Goal: Task Accomplishment & Management: Complete application form

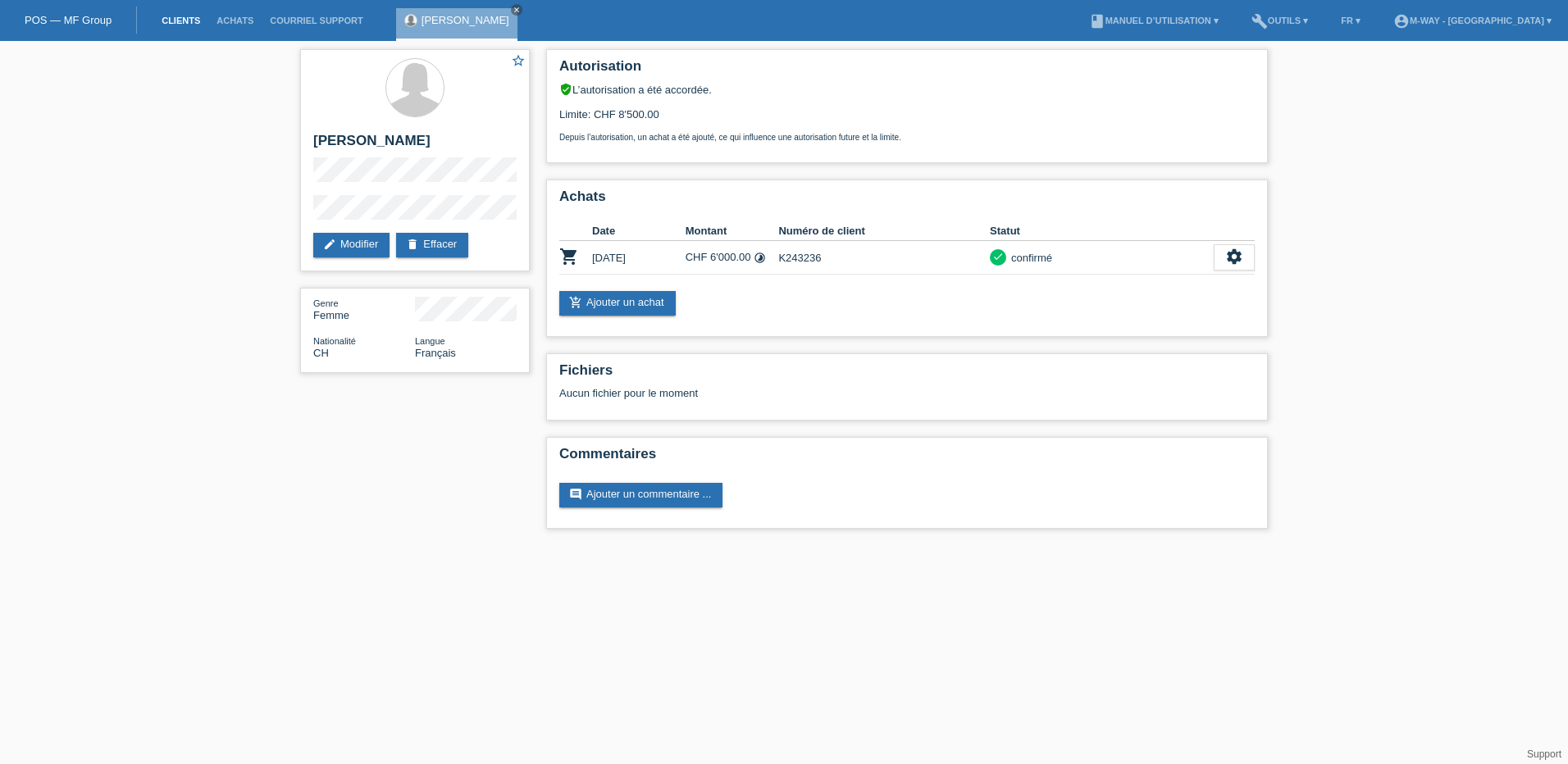
click at [172, 23] on link "Clients" at bounding box center [181, 21] width 55 height 10
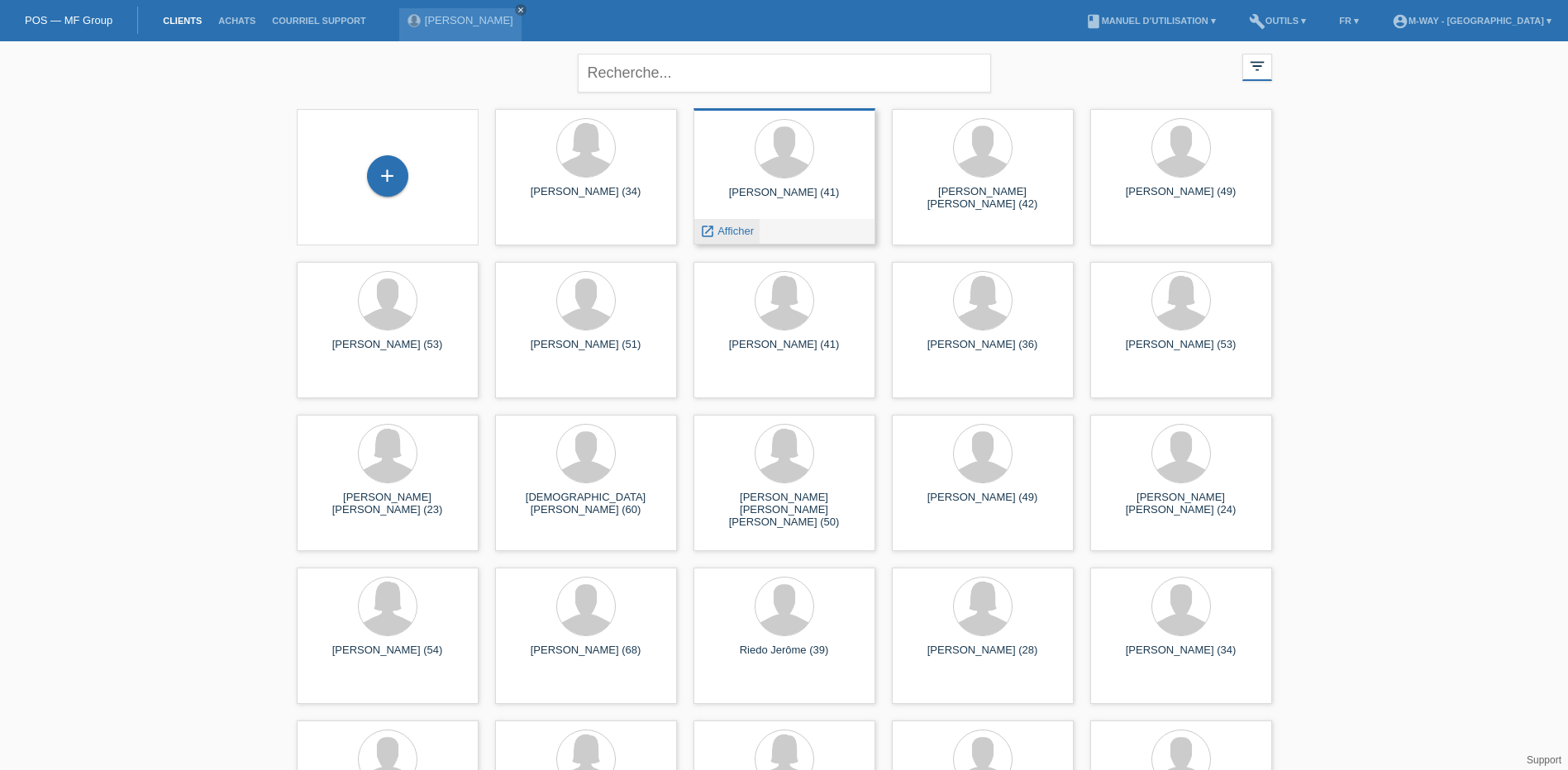
click at [745, 227] on span "Afficher" at bounding box center [735, 230] width 37 height 12
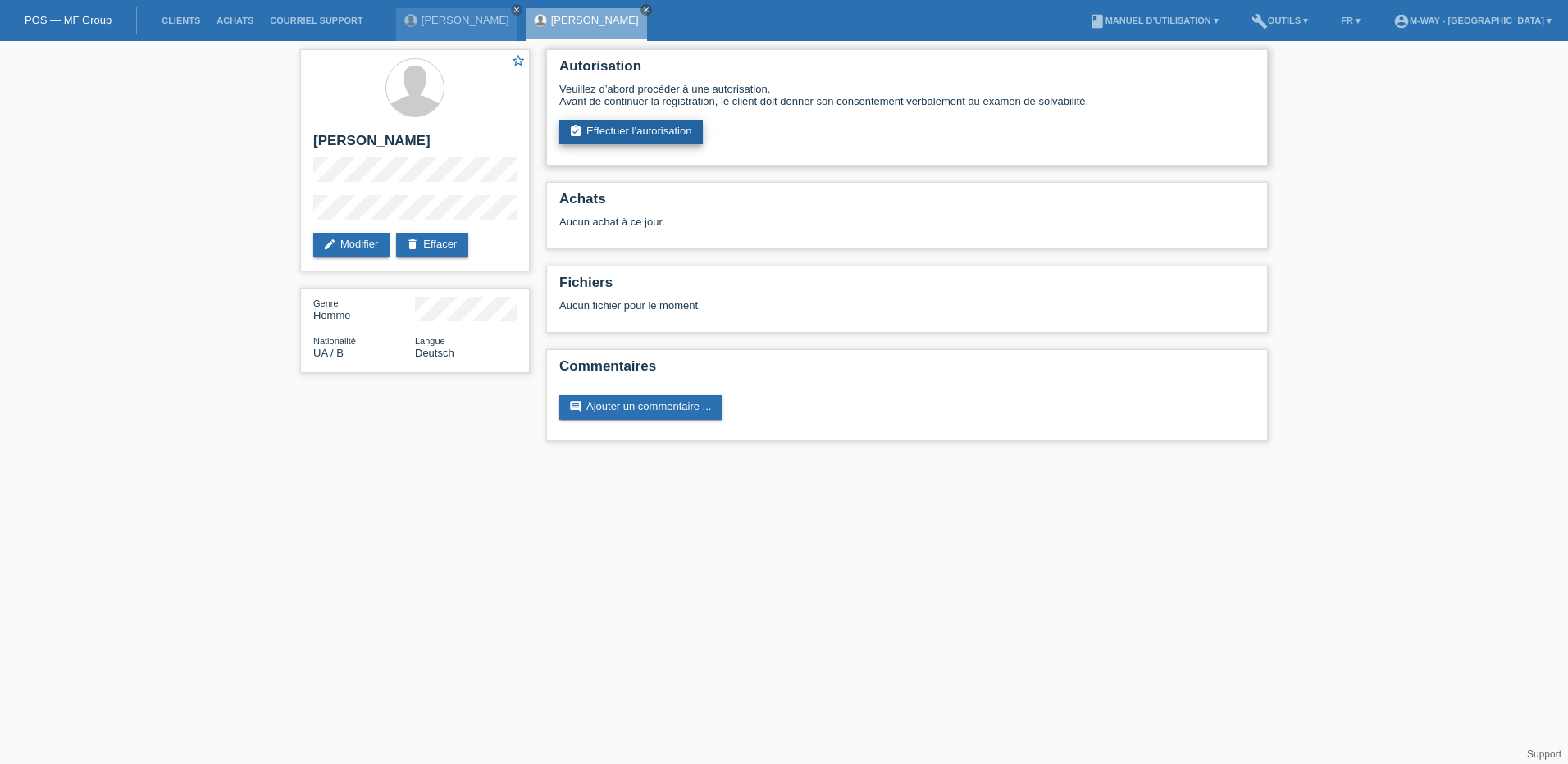
click at [653, 133] on link "assignment_turned_in Effectuer l’autorisation" at bounding box center [631, 132] width 144 height 25
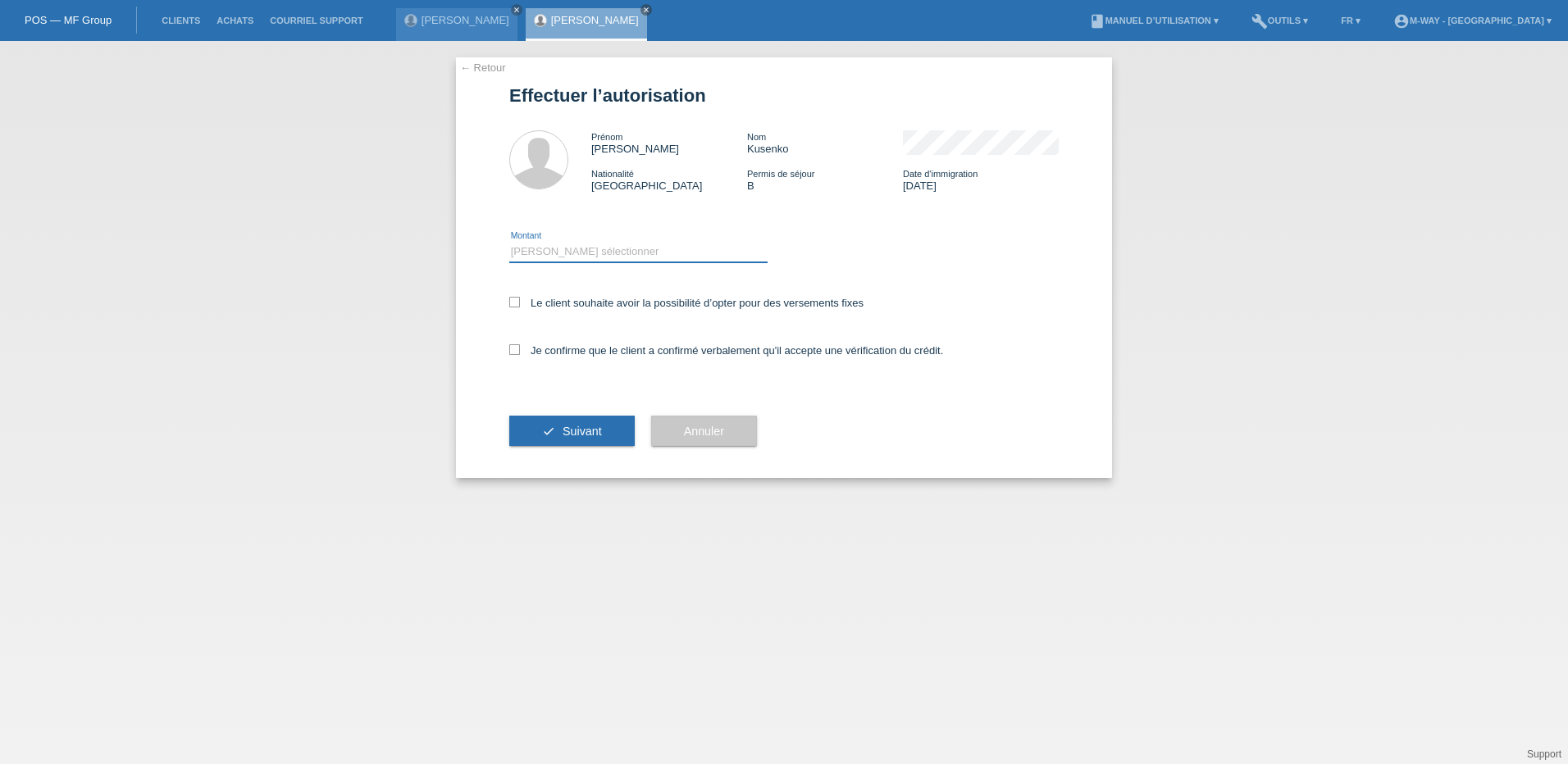
click at [561, 251] on select "Veuillez sélectionner CHF 1.00 - CHF 499.00 CHF 500.00 - CHF 1'999.00 CHF 2'000…" at bounding box center [638, 252] width 258 height 20
select select "3"
click at [509, 242] on select "Veuillez sélectionner CHF 1.00 - CHF 499.00 CHF 500.00 - CHF 1'999.00 CHF 2'000…" at bounding box center [638, 252] width 258 height 20
click at [516, 304] on icon at bounding box center [514, 301] width 11 height 11
click at [516, 304] on input "Le client souhaite avoir la possibilité d’opter pour des versements fixes" at bounding box center [514, 301] width 11 height 11
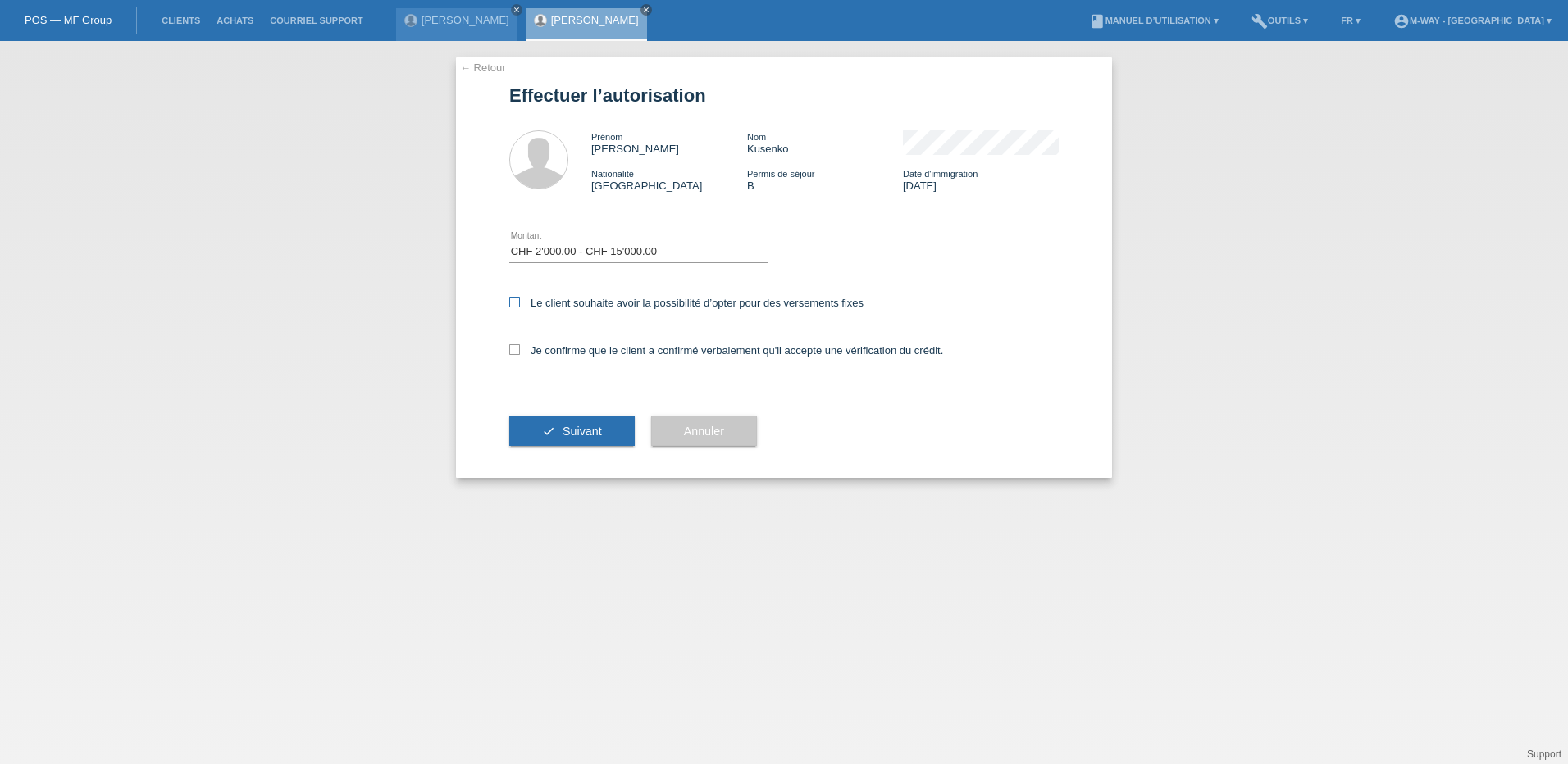
checkbox input "true"
click at [518, 350] on icon at bounding box center [514, 350] width 11 height 11
click at [518, 350] on input "Je confirme que le client a confirmé verbalement qu'il accepte une vérification…" at bounding box center [514, 350] width 11 height 11
checkbox input "true"
drag, startPoint x: 566, startPoint y: 427, endPoint x: 552, endPoint y: 421, distance: 15.2
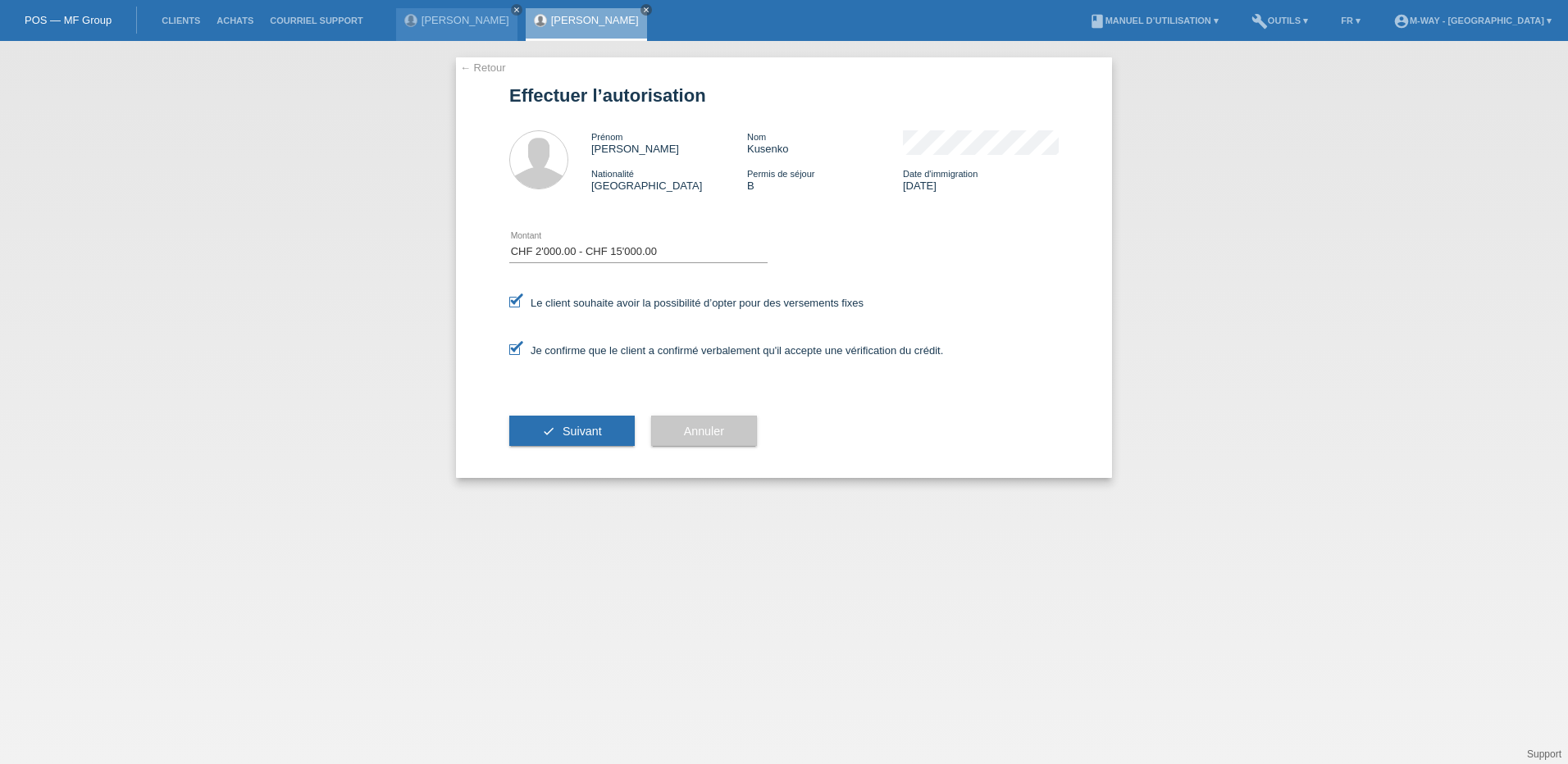
click at [567, 428] on span "Suivant" at bounding box center [582, 430] width 39 height 13
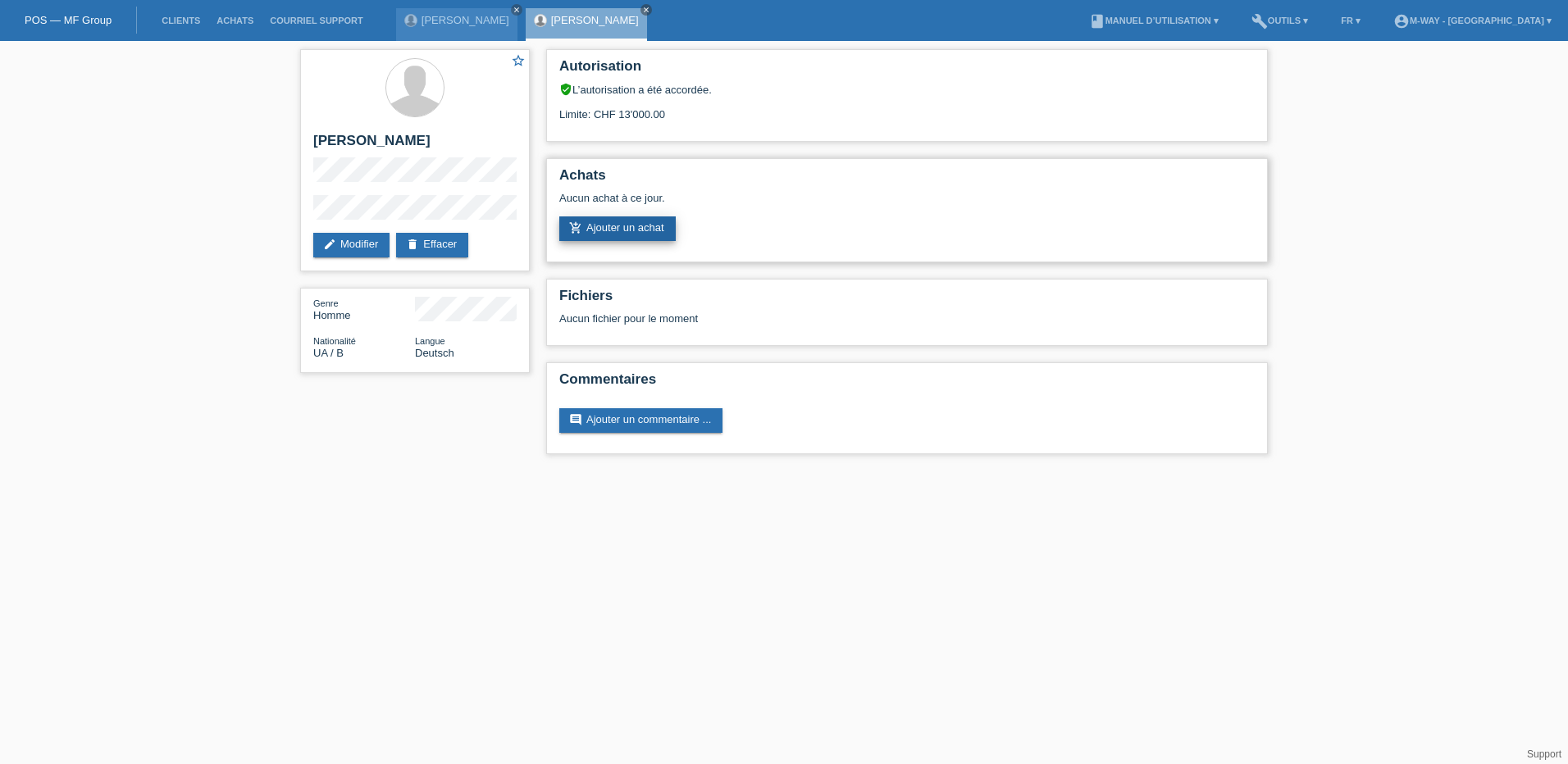
click at [608, 227] on link "add_shopping_cart Ajouter un achat" at bounding box center [618, 228] width 116 height 25
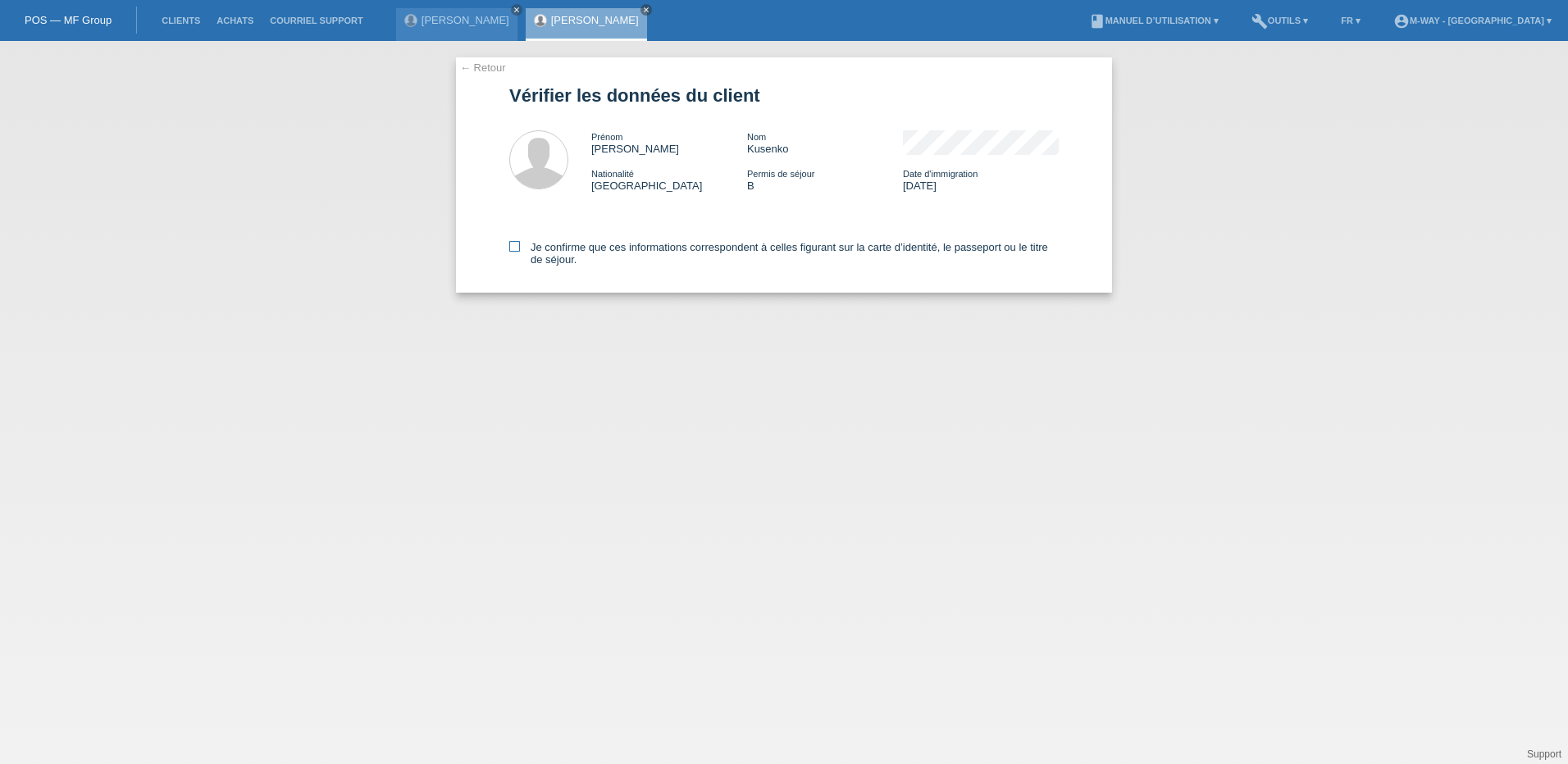
click at [513, 248] on icon at bounding box center [514, 246] width 11 height 11
click at [513, 248] on input "Je confirme que ces informations correspondent à celles figurant sur la carte d…" at bounding box center [514, 246] width 11 height 11
checkbox input "true"
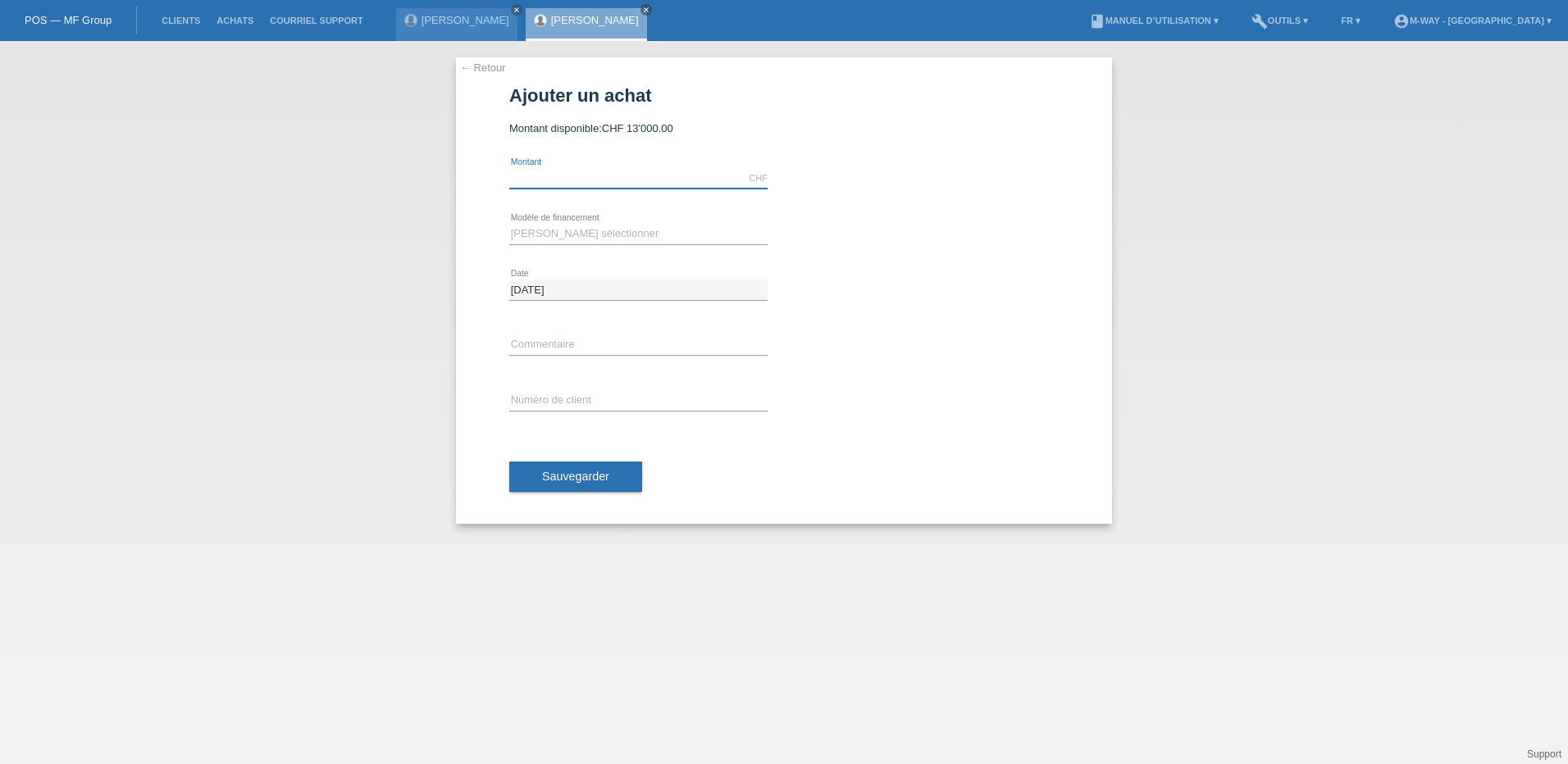
click at [546, 174] on input "text" at bounding box center [638, 178] width 258 height 21
type input "3865.00"
click at [563, 227] on select "Veuillez sélectionner Taux fixes Achat sur facture avec paiement partiel" at bounding box center [638, 233] width 258 height 20
select select "77"
click at [509, 223] on select "Veuillez sélectionner Taux fixes Achat sur facture avec paiement partiel" at bounding box center [638, 233] width 258 height 20
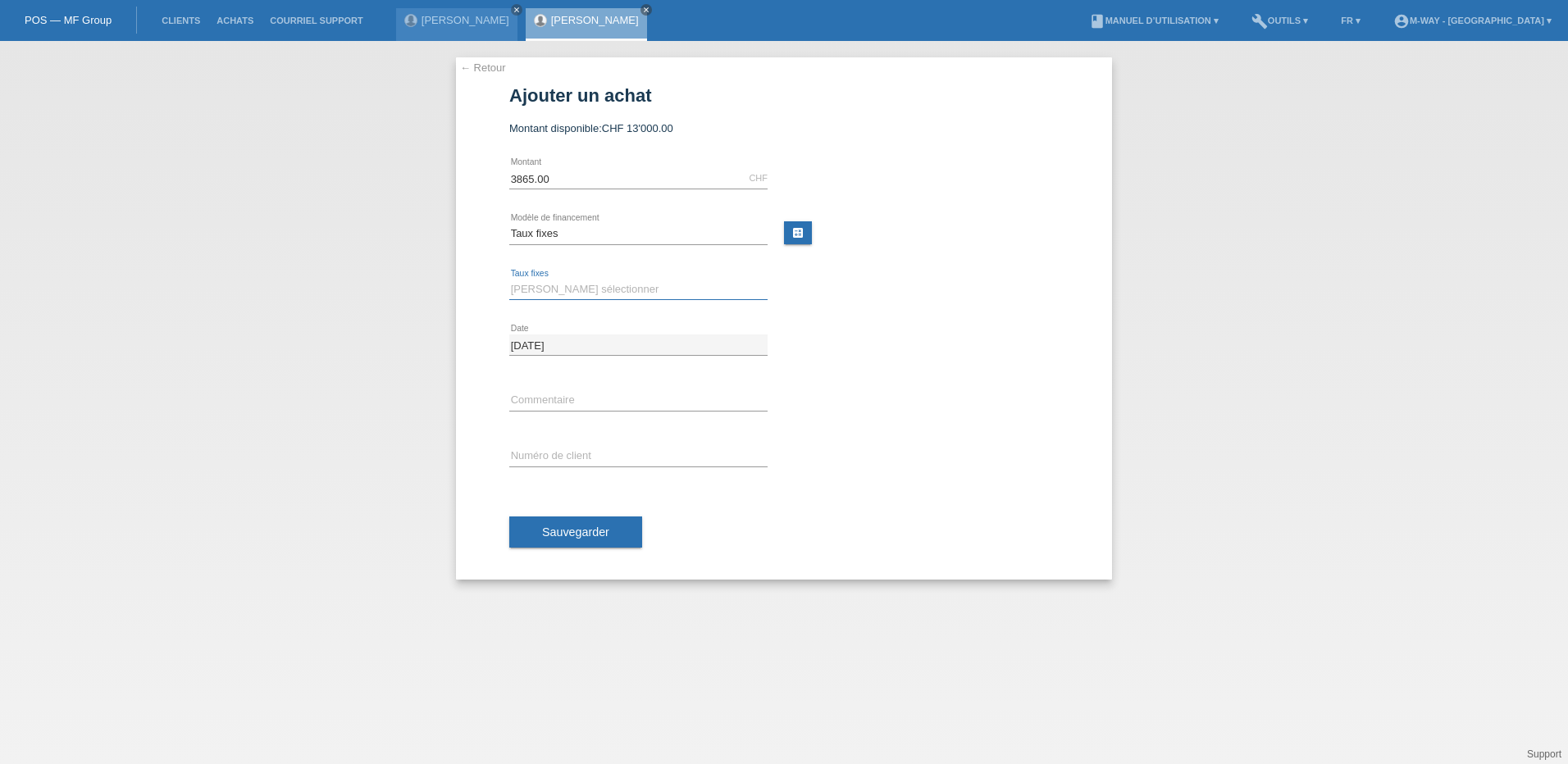
click at [556, 291] on select "Veuillez sélectionner 4 versements 5 versements 6 versements 7 versements 8 ver…" at bounding box center [638, 289] width 258 height 20
select select "172"
click at [509, 280] on select "Veuillez sélectionner 4 versements 5 versements 6 versements 7 versements 8 ver…" at bounding box center [638, 289] width 258 height 20
click at [535, 450] on input "text" at bounding box center [638, 456] width 258 height 21
type input "K243244"
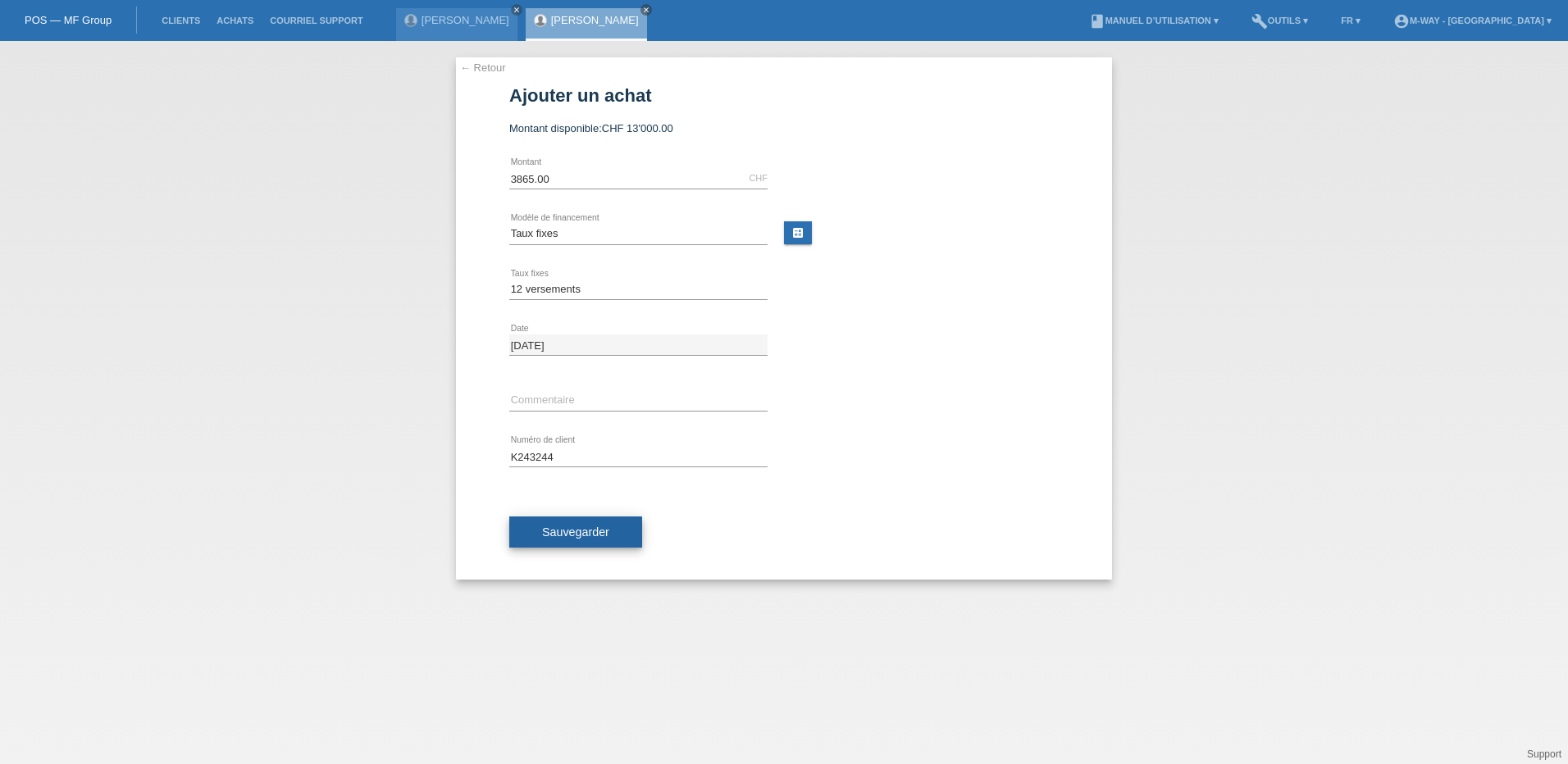
click at [589, 529] on span "Sauvegarder" at bounding box center [575, 532] width 67 height 13
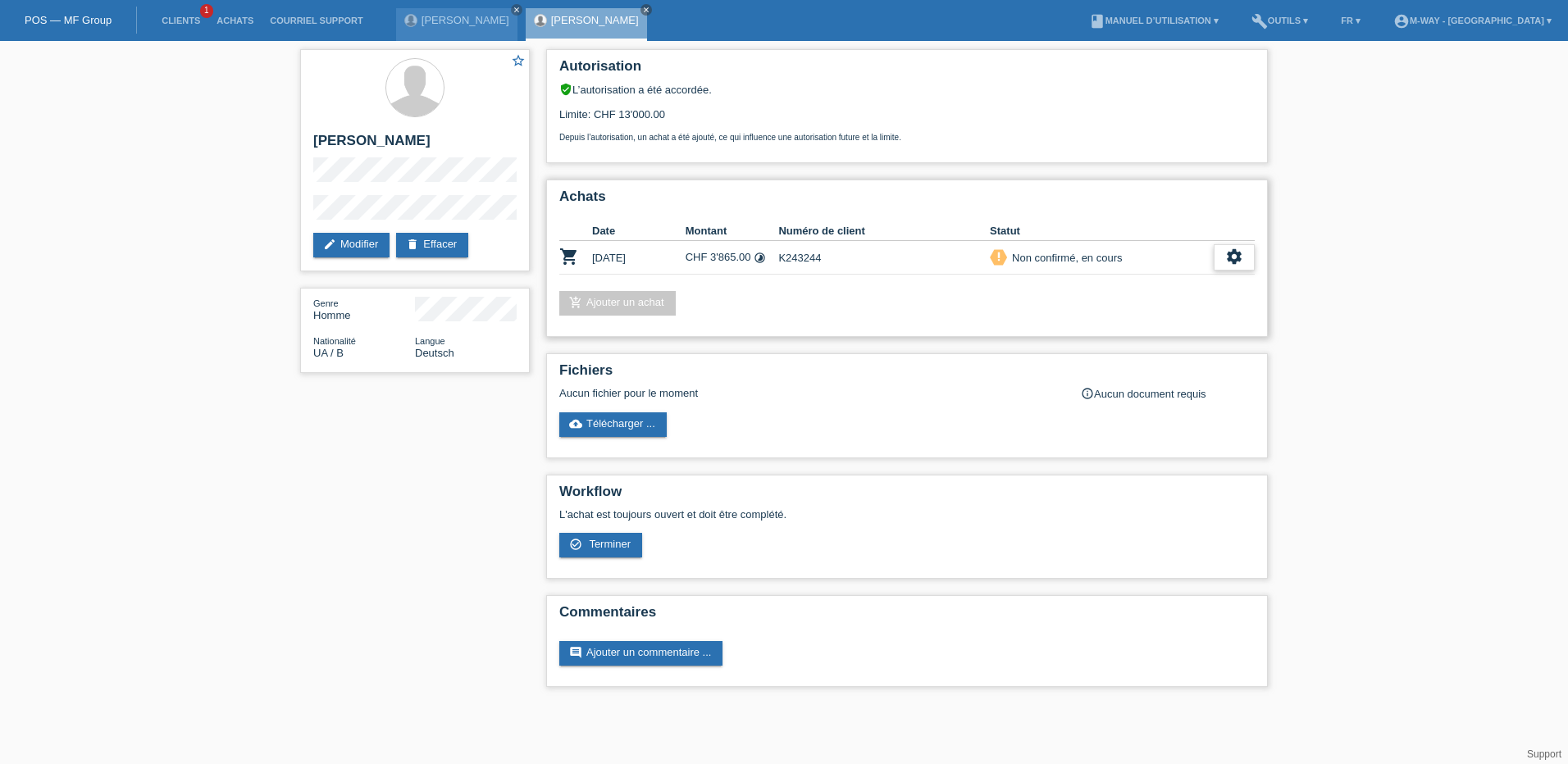
click at [1241, 254] on icon "settings" at bounding box center [1234, 256] width 18 height 18
click at [1149, 337] on div "check_circle_outline Terminer" at bounding box center [1163, 333] width 181 height 25
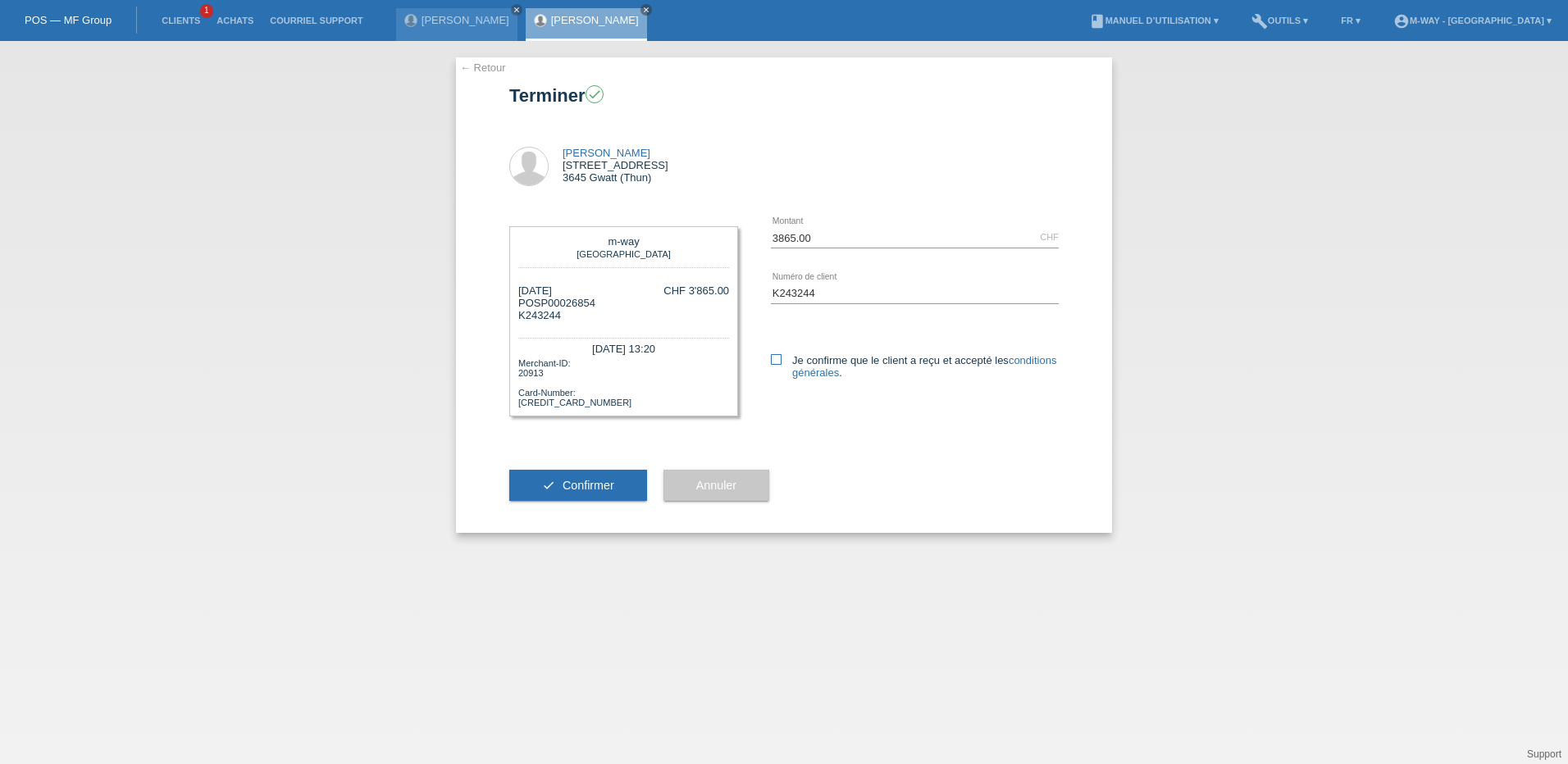
click at [775, 356] on icon at bounding box center [776, 359] width 11 height 11
click at [775, 356] on input "Je confirme que le client a reçu et accepté les conditions générales ." at bounding box center [776, 359] width 11 height 11
checkbox input "true"
click at [598, 479] on span "Confirmer" at bounding box center [588, 484] width 51 height 13
